Goal: Task Accomplishment & Management: Use online tool/utility

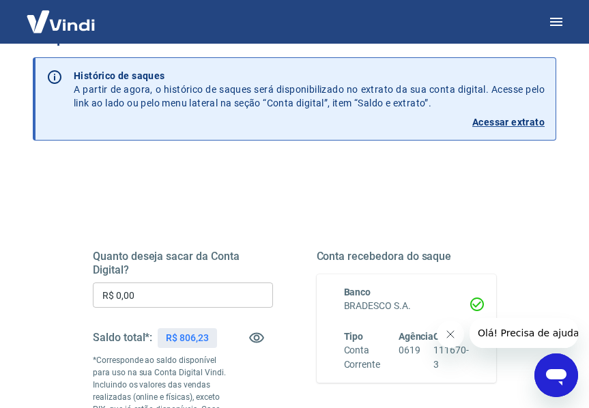
scroll to position [68, 0]
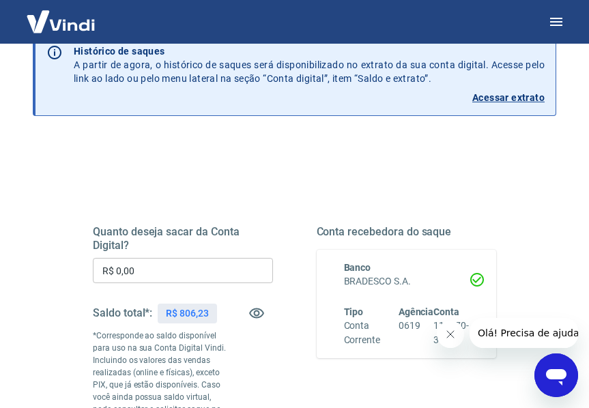
click at [194, 264] on input "R$ 0,00" at bounding box center [183, 270] width 180 height 25
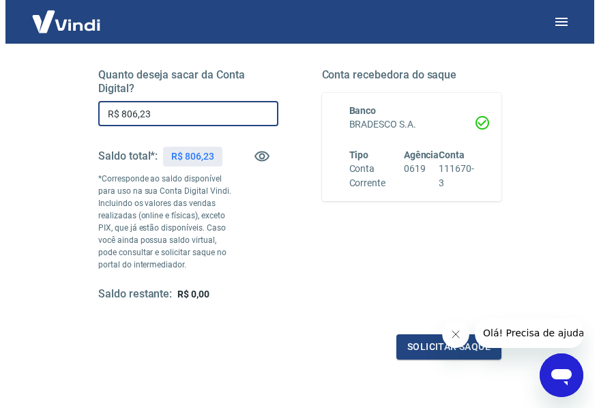
scroll to position [273, 0]
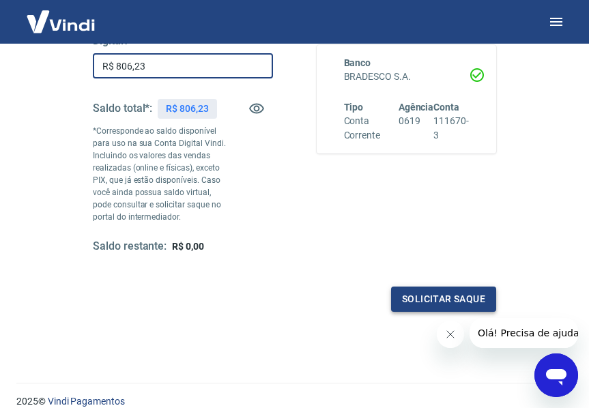
type input "R$ 806,23"
click at [429, 300] on button "Solicitar saque" at bounding box center [443, 299] width 105 height 25
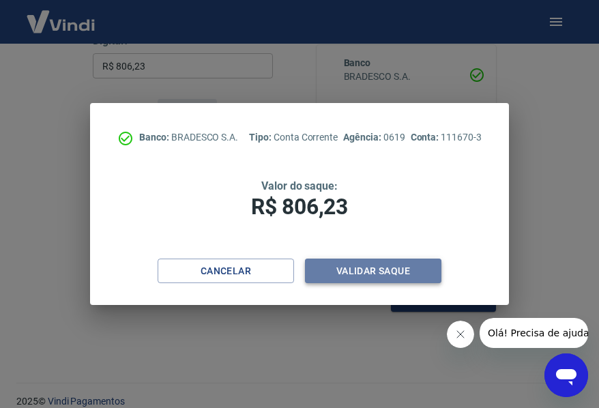
click at [359, 269] on button "Validar saque" at bounding box center [373, 271] width 136 height 25
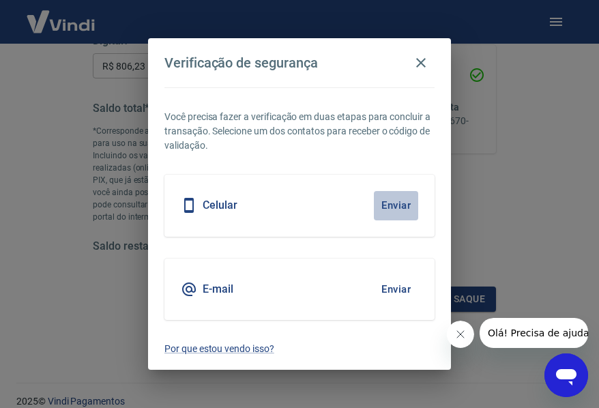
click at [396, 203] on button "Enviar" at bounding box center [396, 205] width 44 height 29
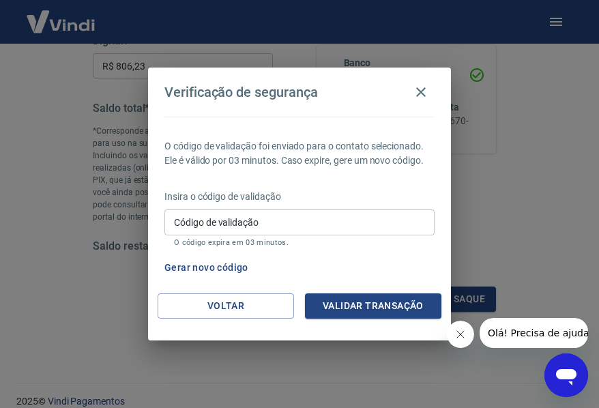
click at [255, 205] on div "Insira o código de validação Código de validação Código de validação O código e…" at bounding box center [299, 219] width 270 height 59
click at [256, 218] on input "Código de validação" at bounding box center [299, 221] width 270 height 25
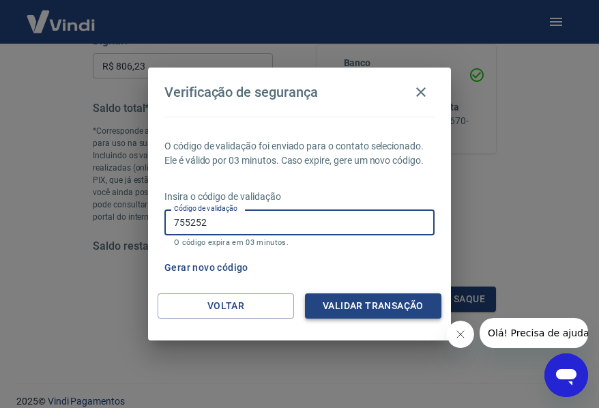
type input "755252"
click at [345, 302] on button "Validar transação" at bounding box center [373, 305] width 136 height 25
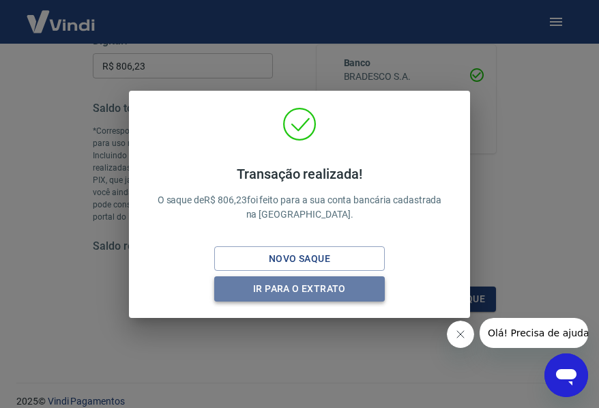
click at [278, 294] on button "Ir para o extrato" at bounding box center [299, 288] width 171 height 25
